Goal: Participate in discussion: Engage in conversation with other users on a specific topic

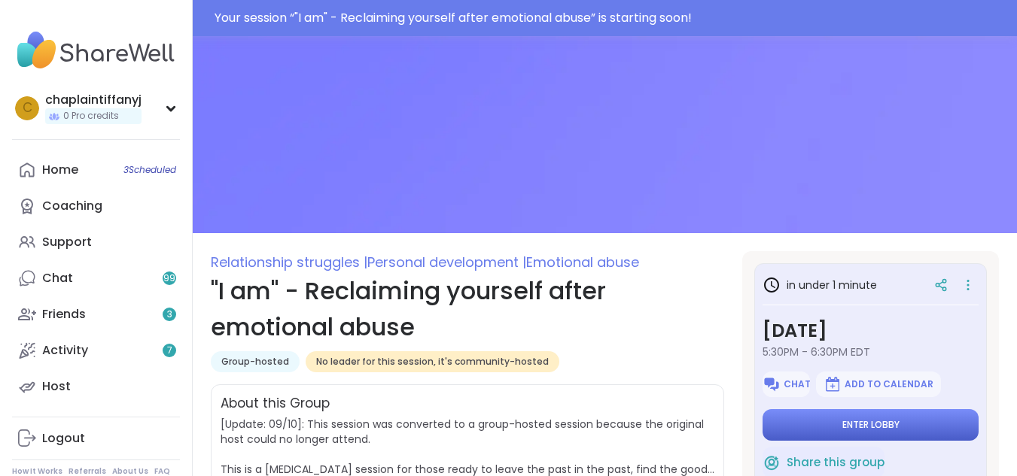
click at [793, 423] on button "Enter lobby" at bounding box center [871, 425] width 216 height 32
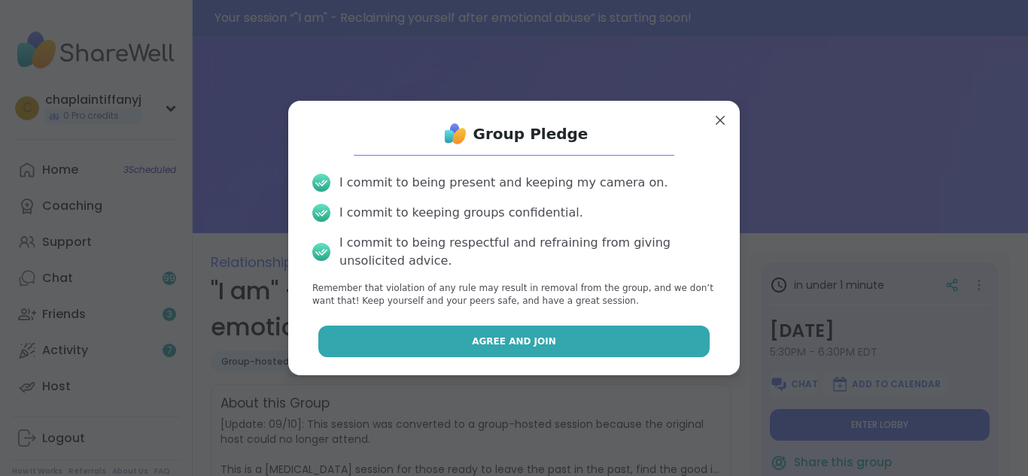
click at [571, 329] on button "Agree and Join" at bounding box center [514, 342] width 392 height 32
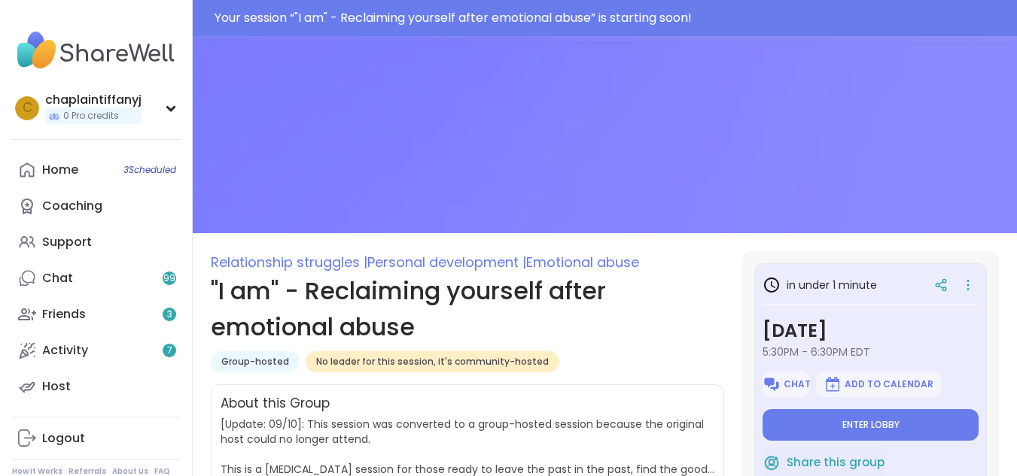
type textarea "*"
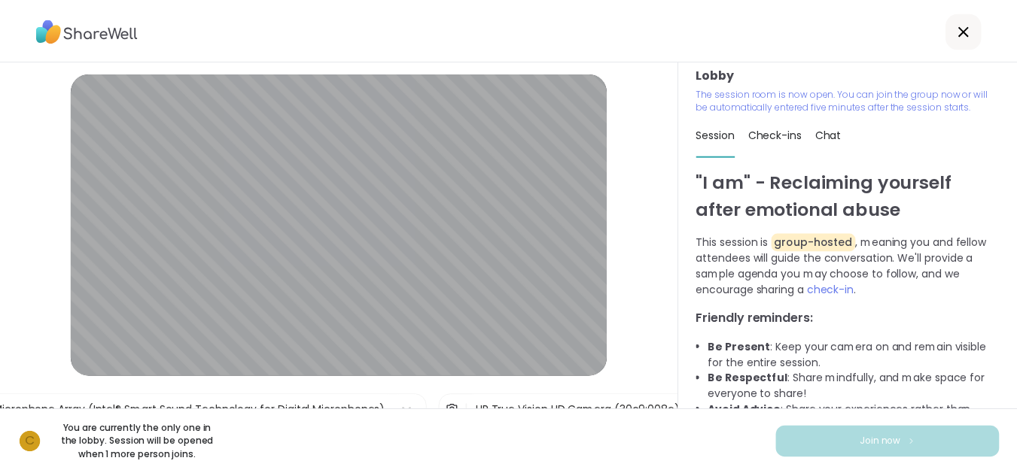
scroll to position [9, 0]
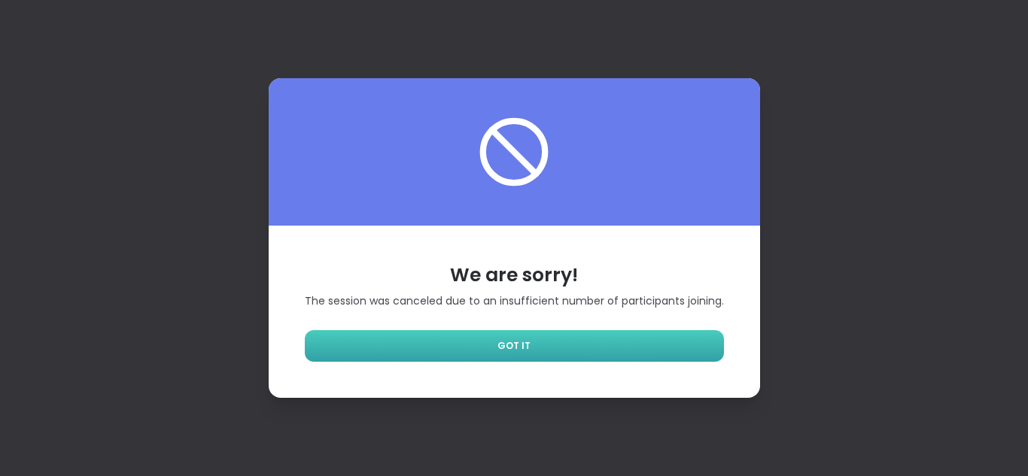
click at [479, 352] on link "GOT IT" at bounding box center [514, 346] width 419 height 32
